Goal: Task Accomplishment & Management: Use online tool/utility

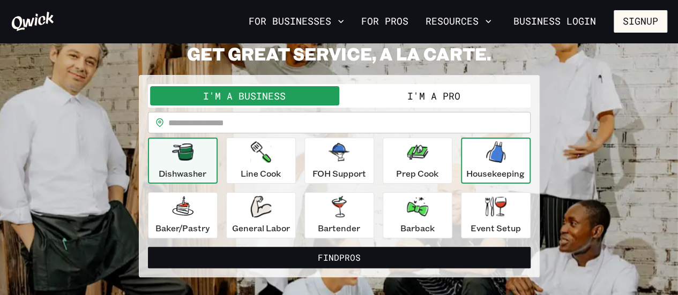
scroll to position [54, 0]
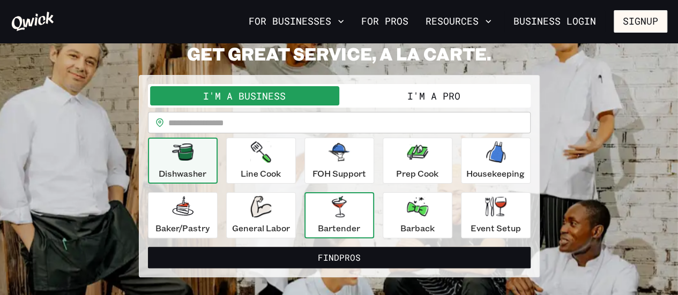
click at [343, 220] on div "Bartender" at bounding box center [339, 215] width 42 height 39
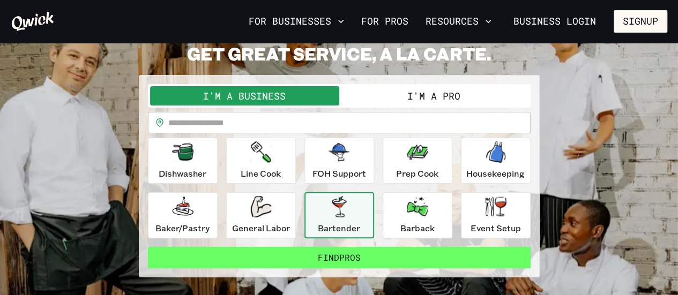
click at [360, 258] on button "Find Pros" at bounding box center [339, 257] width 383 height 21
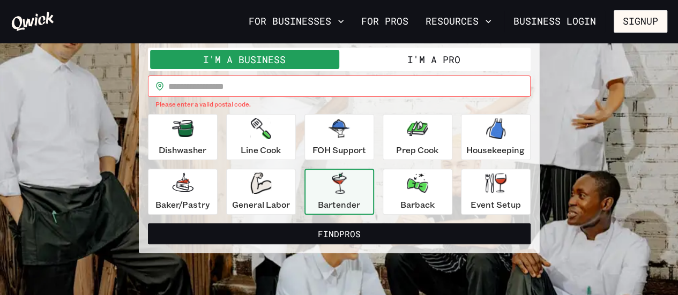
scroll to position [107, 0]
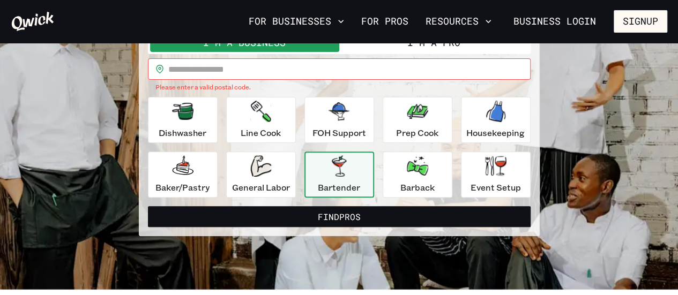
click at [247, 71] on input "text" at bounding box center [349, 68] width 363 height 21
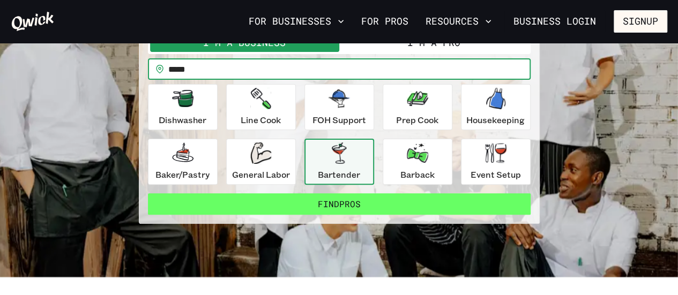
type input "*****"
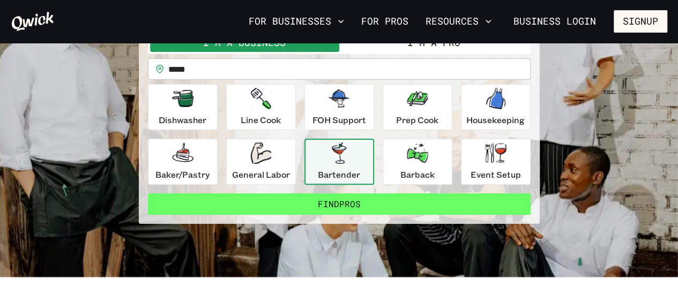
click at [328, 203] on button "Find Pros" at bounding box center [339, 204] width 383 height 21
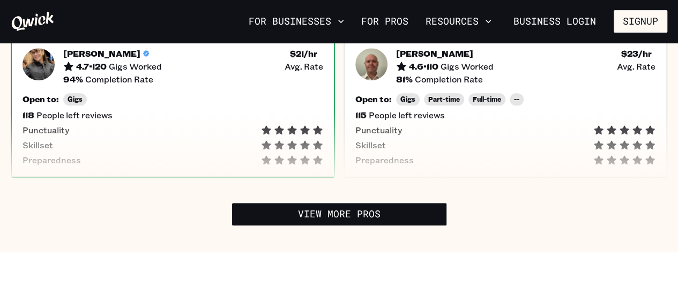
scroll to position [590, 0]
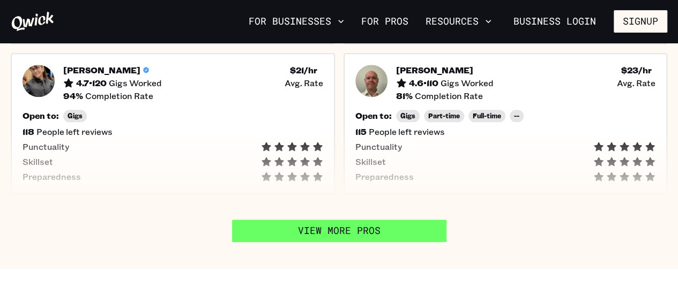
click at [319, 225] on link "View More Pros" at bounding box center [339, 231] width 215 height 23
click at [323, 230] on link "View More Pros" at bounding box center [339, 231] width 215 height 23
